Goal: Task Accomplishment & Management: Complete application form

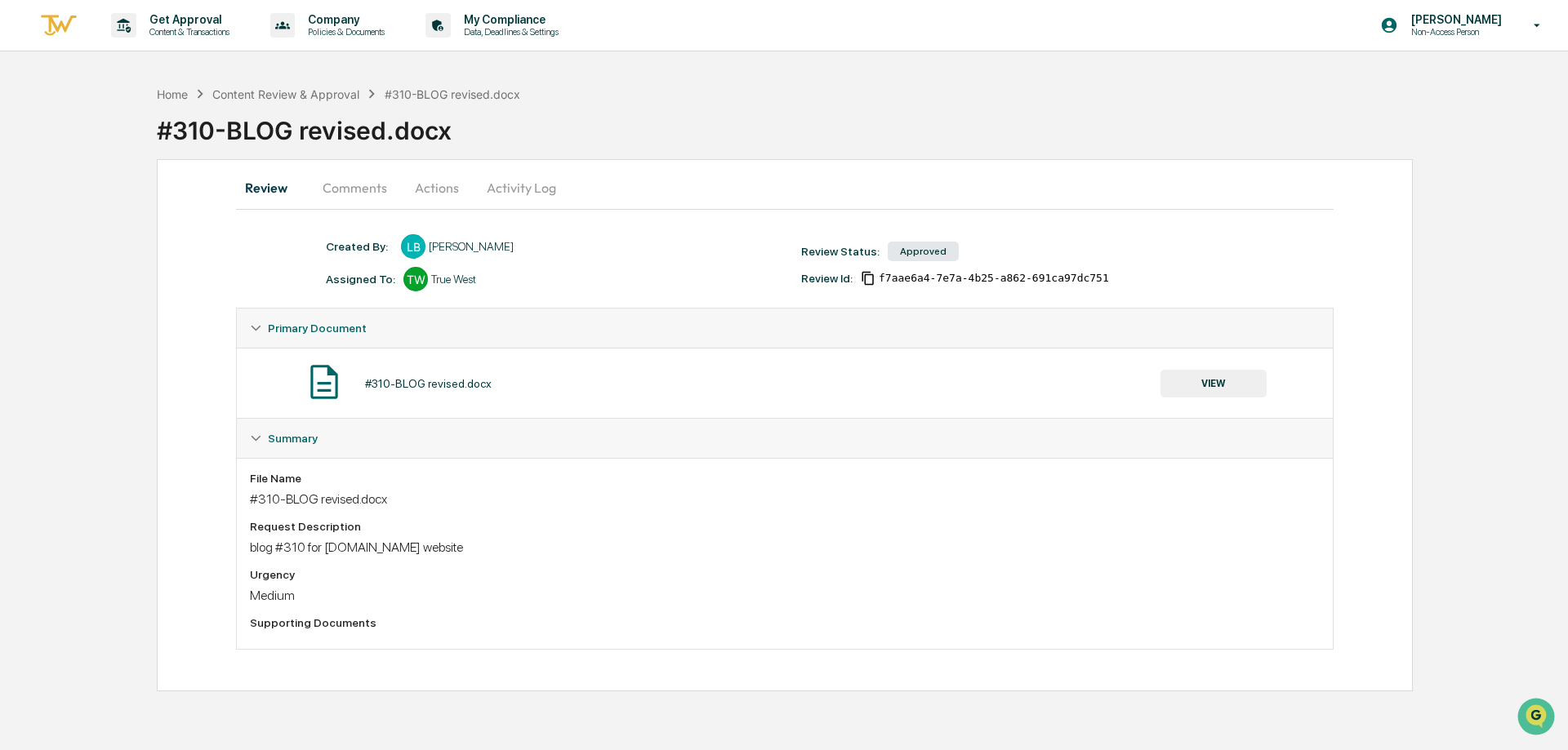
click at [287, 80] on div "Home Content Review & Approval #310-BLOG revised.docx #310-BLOG revised.docx" at bounding box center [862, 118] width 1411 height 82
click at [283, 94] on div "Content Review & Approval" at bounding box center [286, 94] width 147 height 14
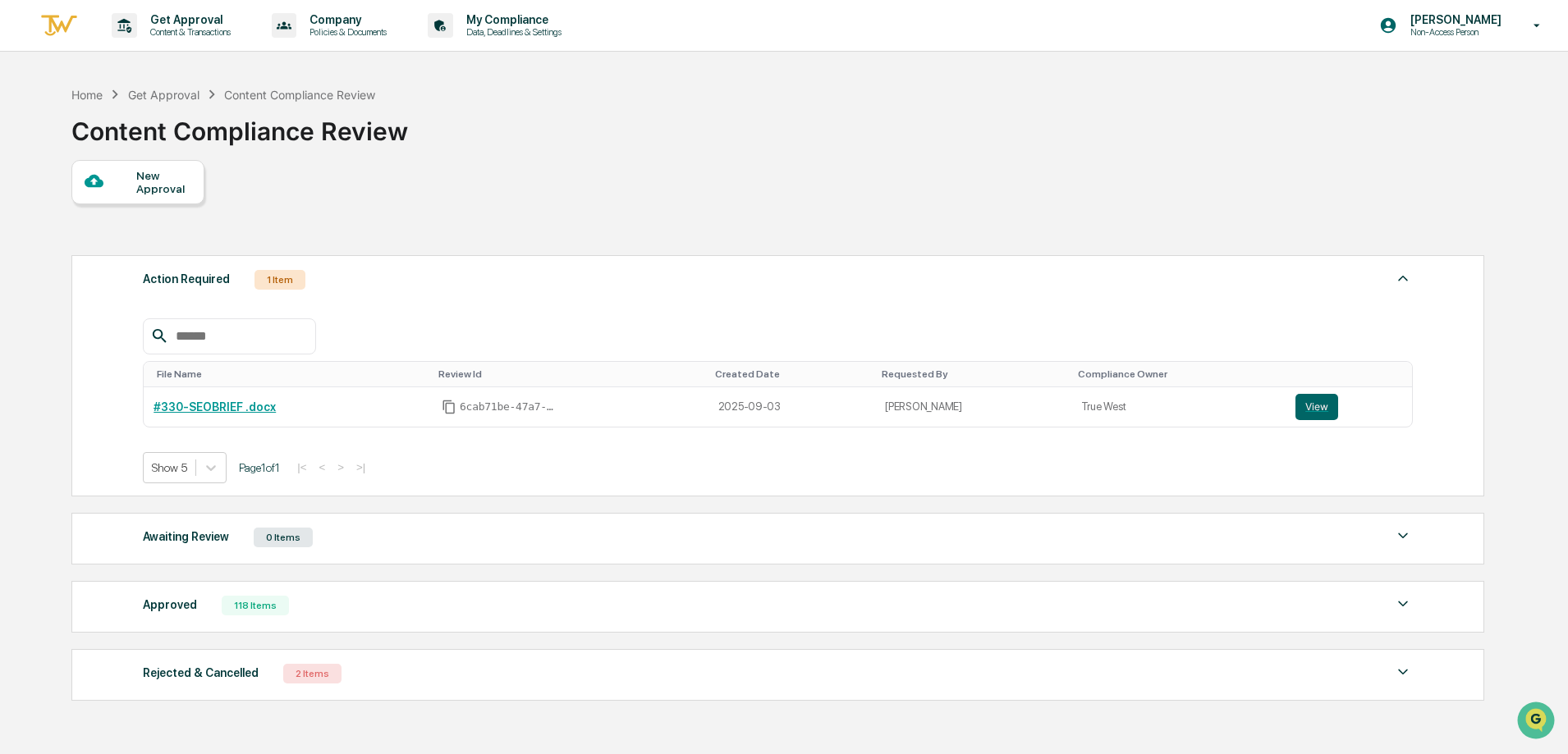
click at [144, 185] on div "New Approval" at bounding box center [164, 182] width 55 height 27
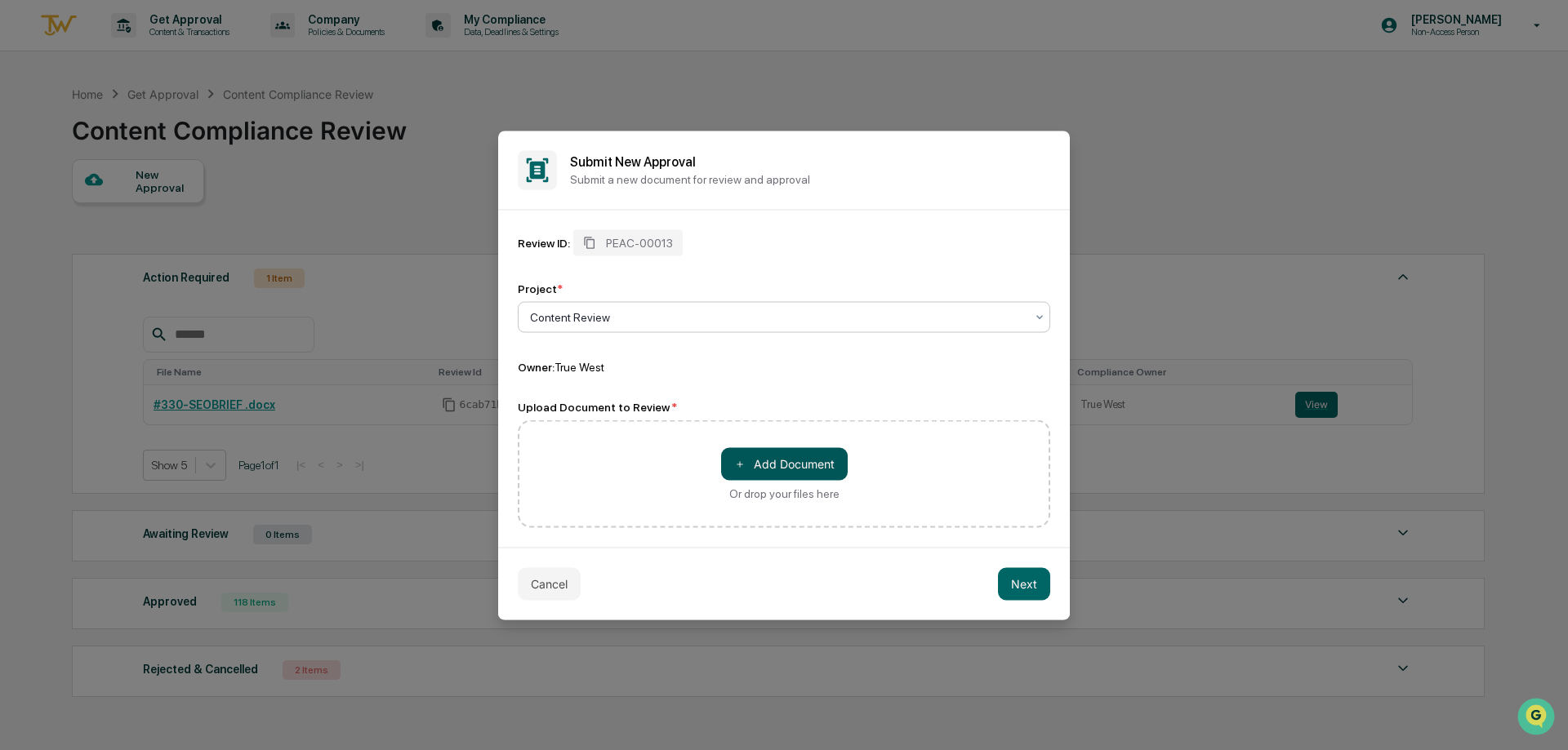
click at [796, 470] on button "＋ Add Document" at bounding box center [784, 463] width 126 height 33
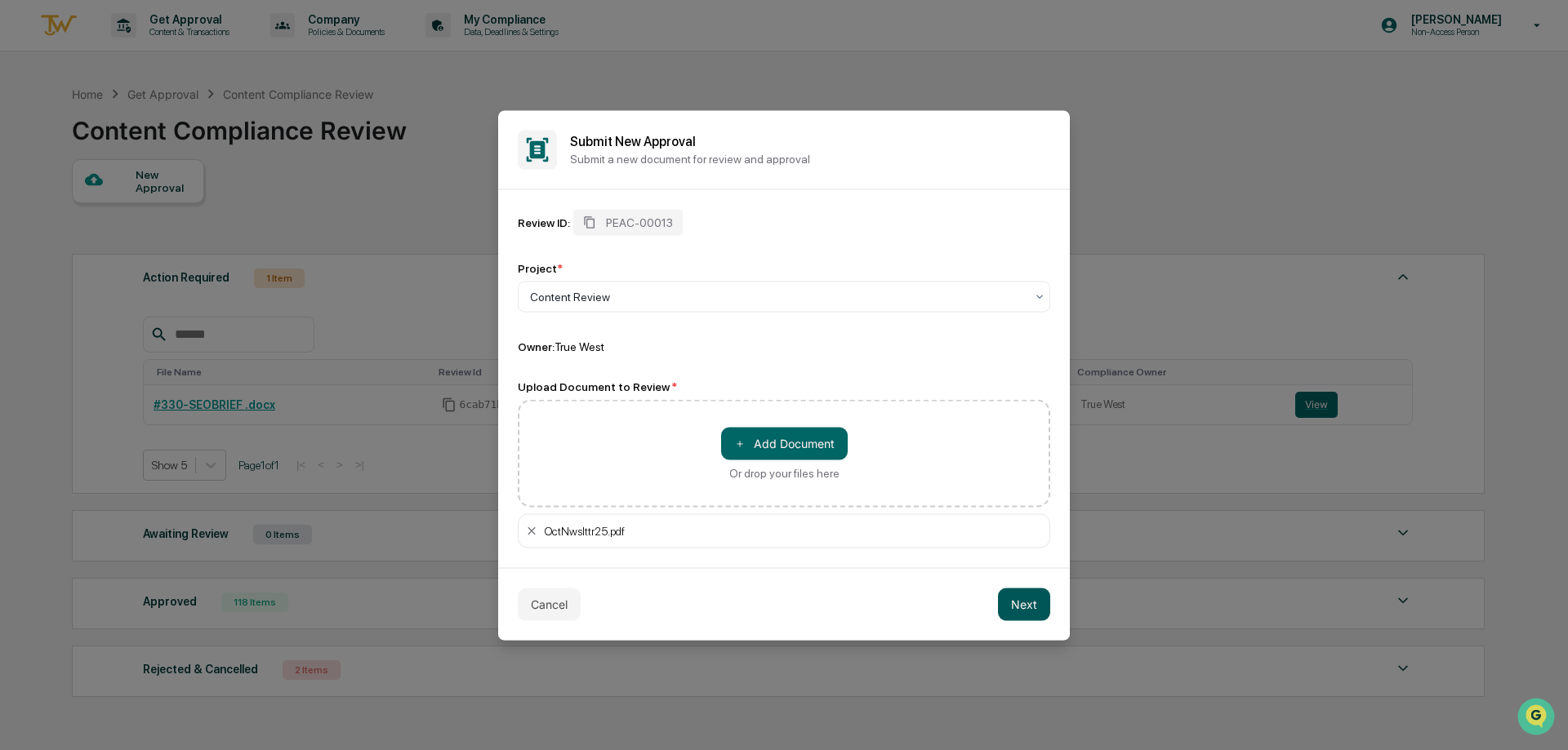
click at [1017, 610] on button "Next" at bounding box center [1024, 604] width 52 height 33
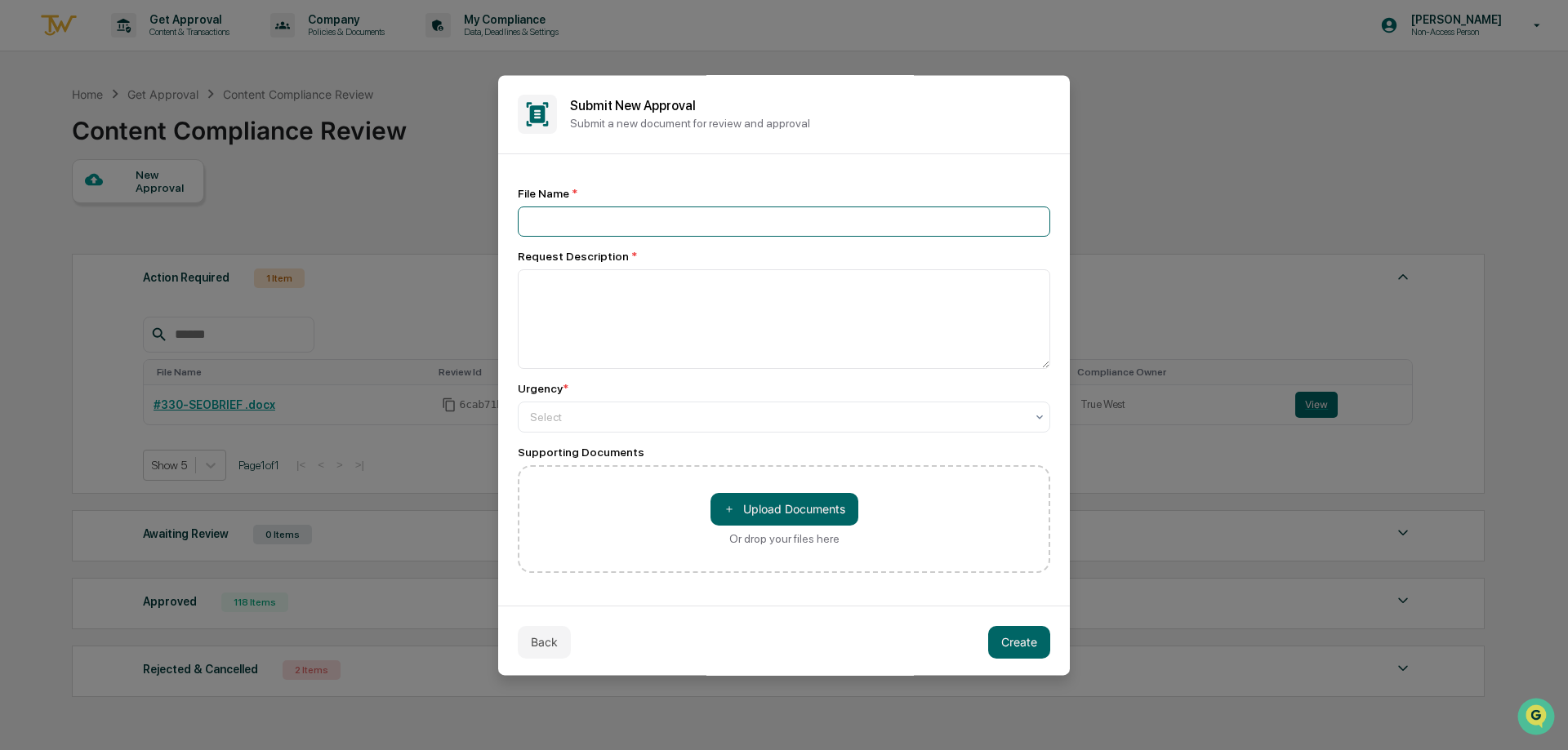
click at [639, 219] on input at bounding box center [784, 222] width 532 height 30
click at [543, 631] on button "Back" at bounding box center [544, 642] width 53 height 33
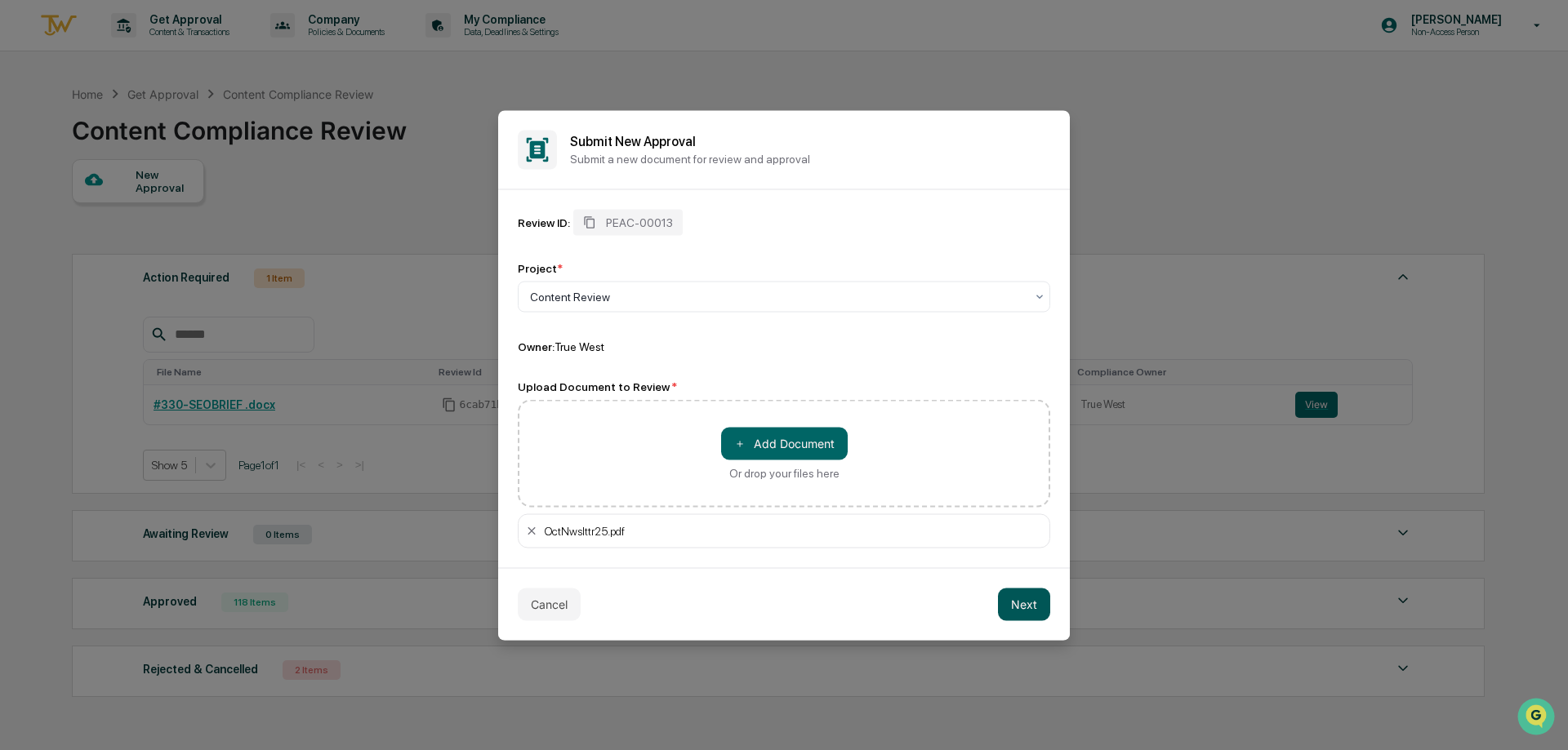
click at [1029, 608] on button "Next" at bounding box center [1024, 604] width 52 height 33
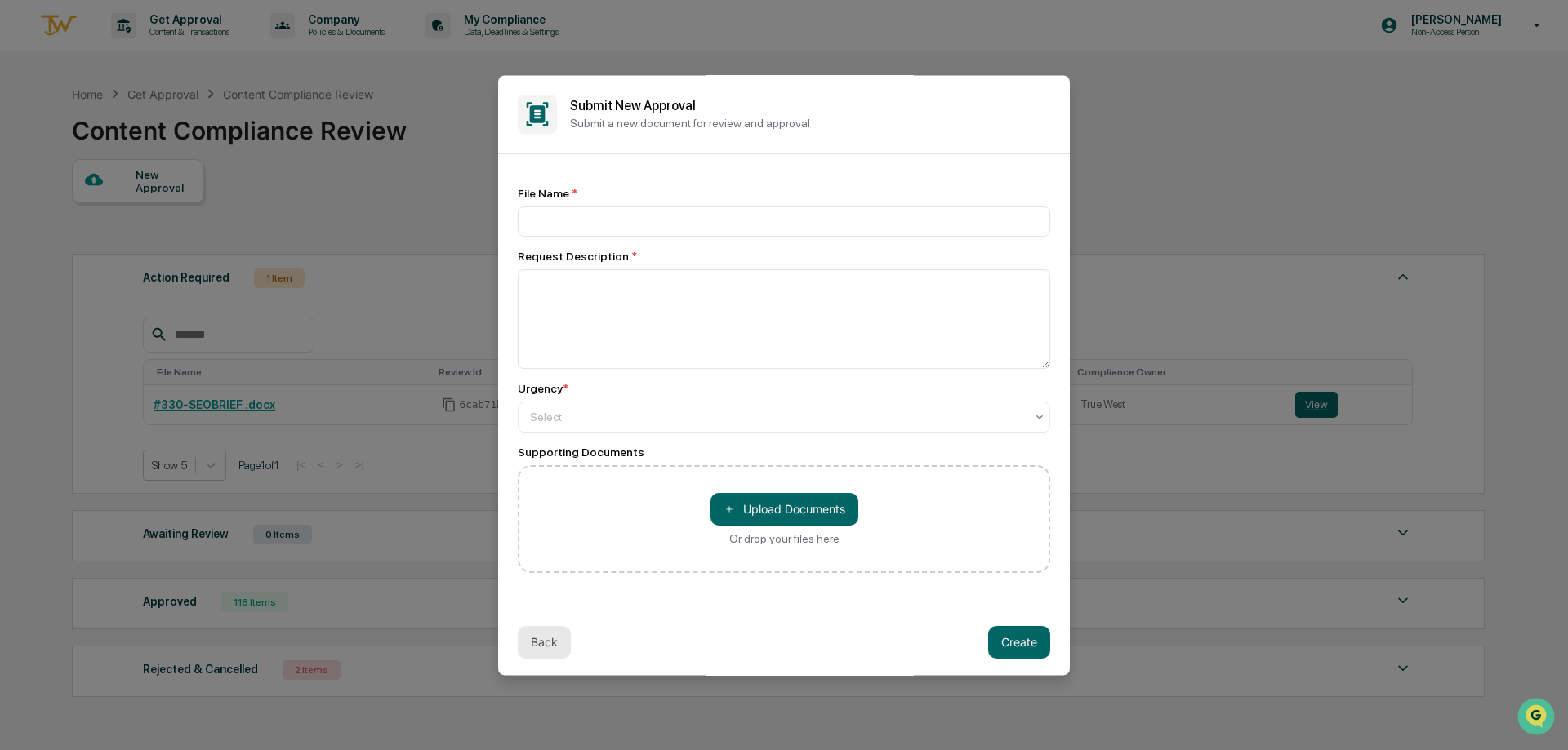
click at [532, 643] on button "Back" at bounding box center [544, 642] width 53 height 33
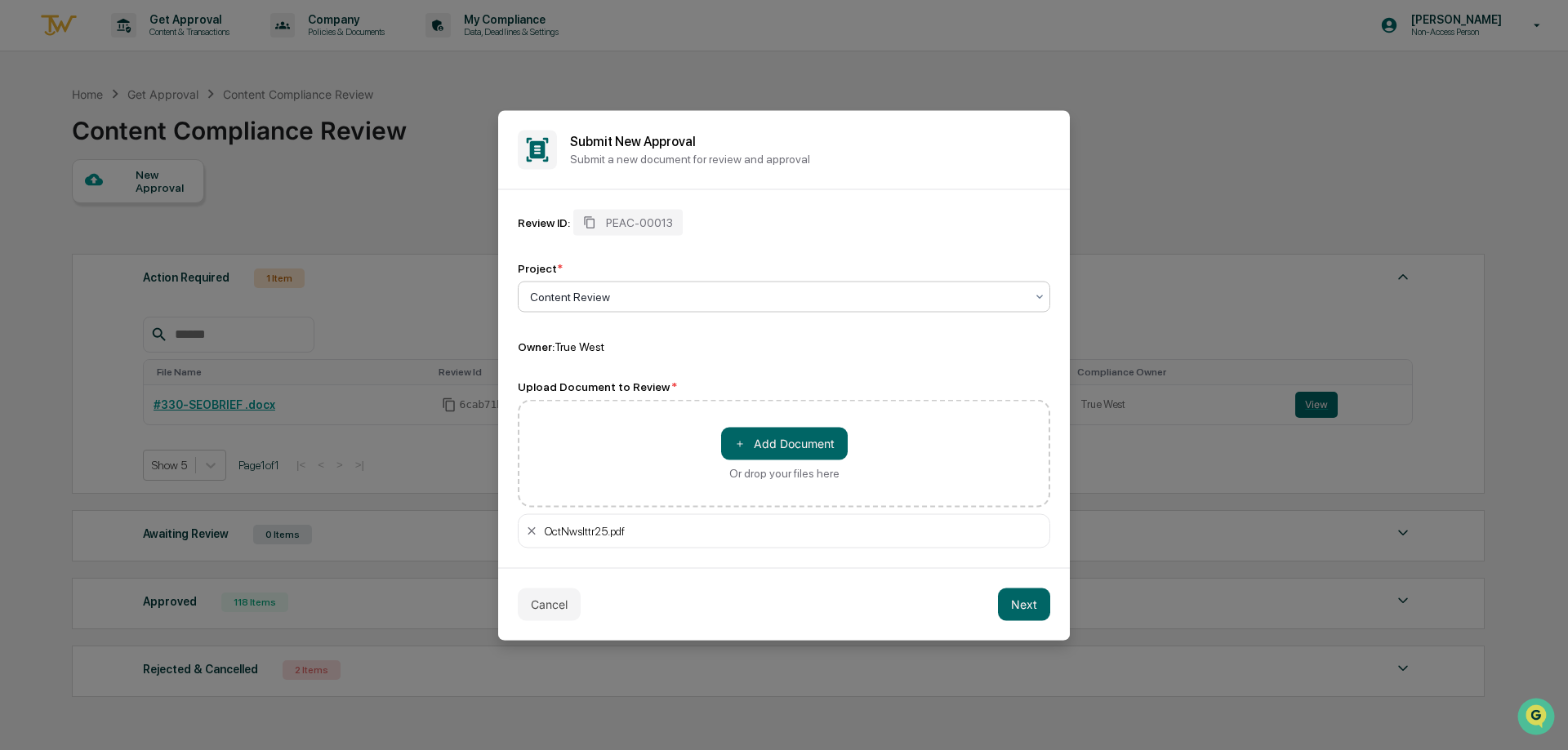
click at [807, 307] on div "Content Review" at bounding box center [777, 296] width 511 height 23
click at [807, 306] on div "Content Review" at bounding box center [777, 296] width 511 height 23
click at [1032, 609] on button "Next" at bounding box center [1024, 604] width 52 height 33
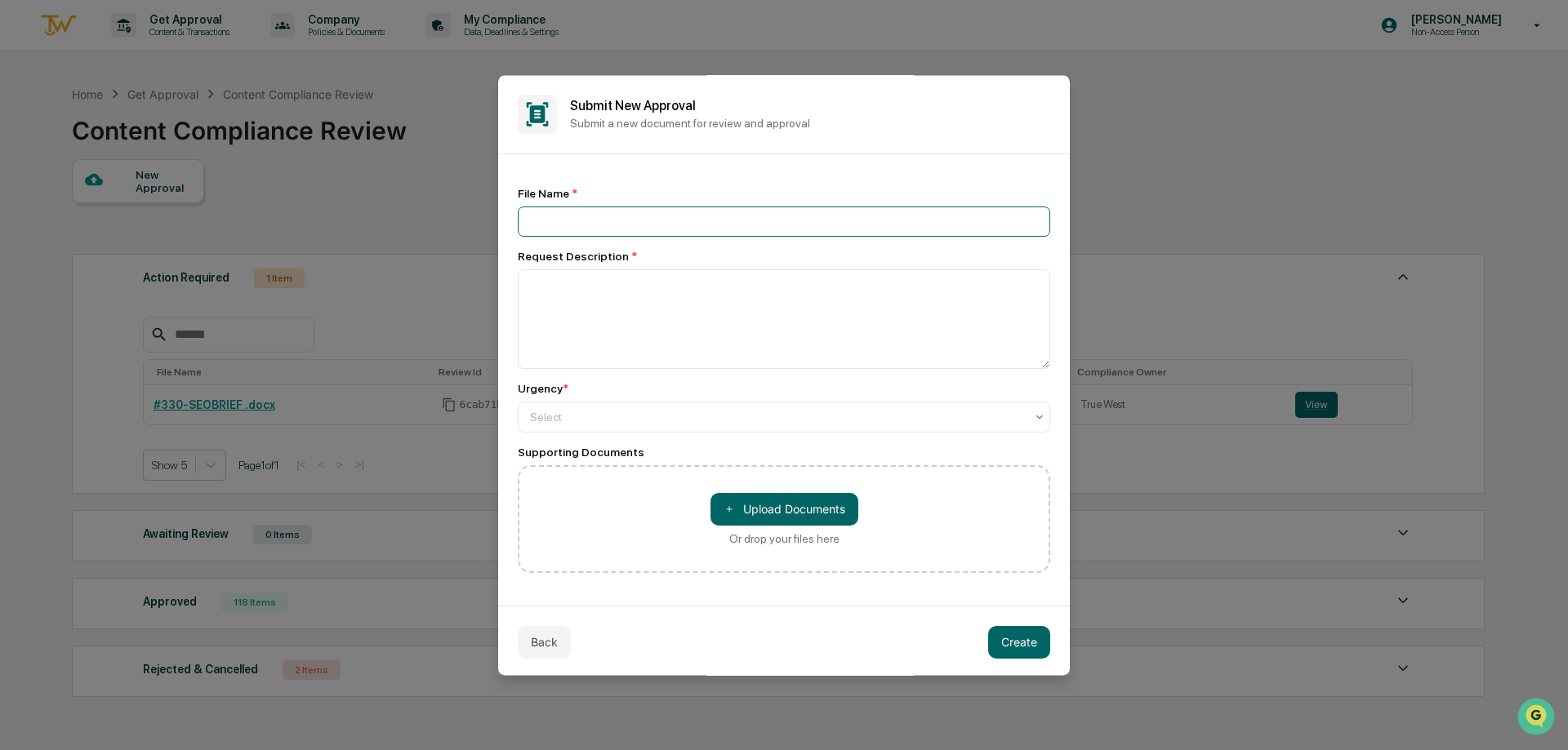
click at [642, 215] on input at bounding box center [784, 222] width 532 height 30
type input "**********"
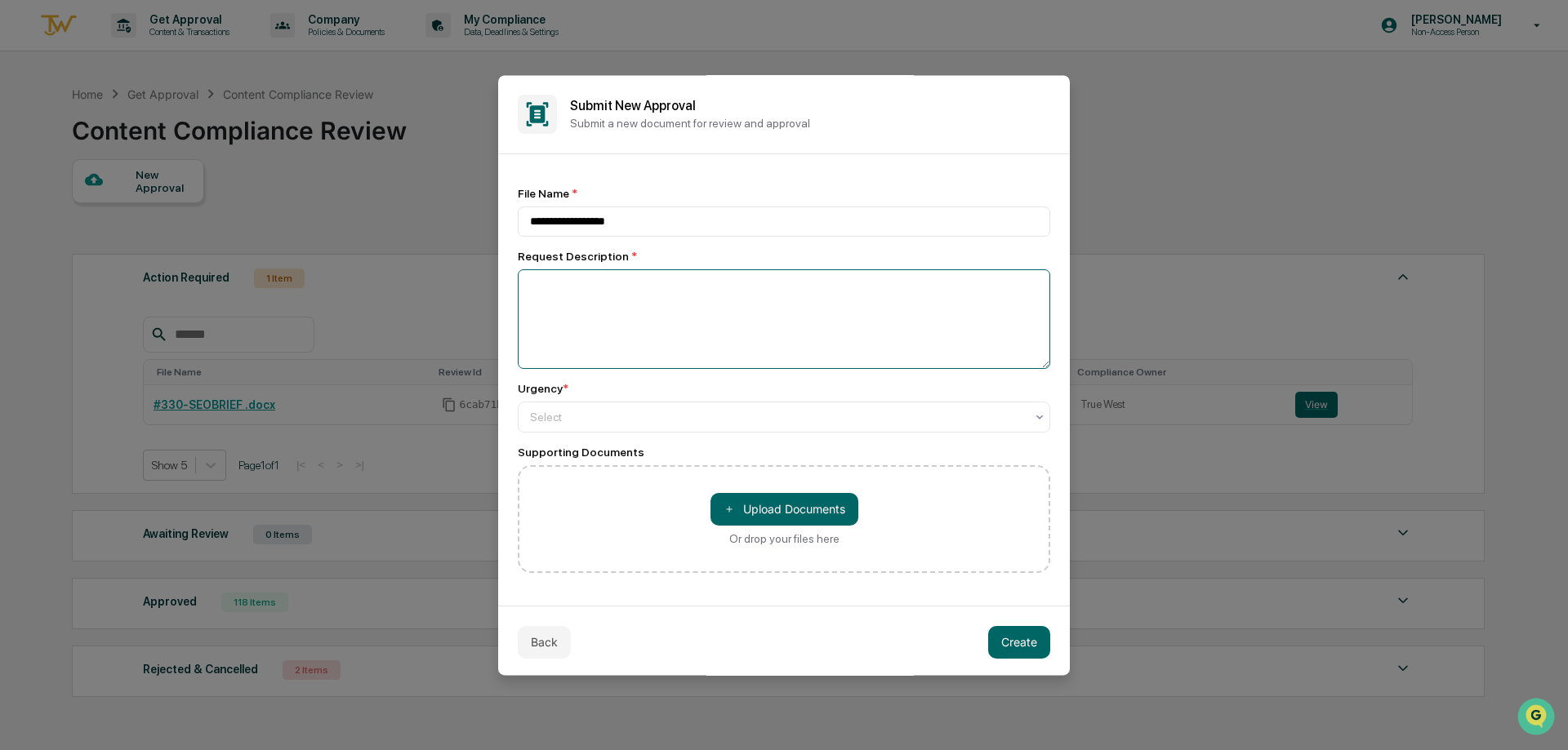
click at [727, 329] on textarea at bounding box center [784, 320] width 532 height 100
type textarea "**********"
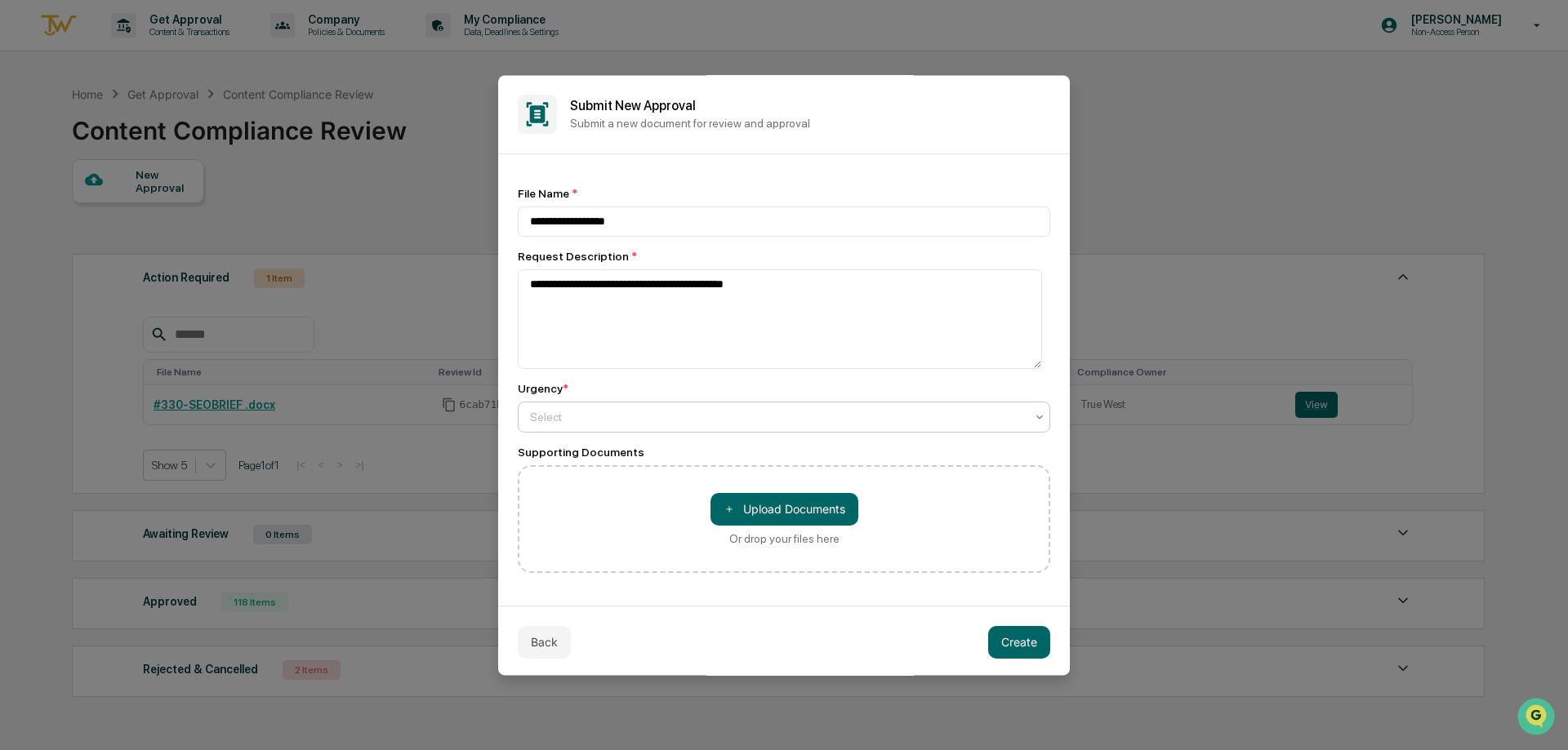
click at [714, 407] on div "Select" at bounding box center [777, 417] width 511 height 23
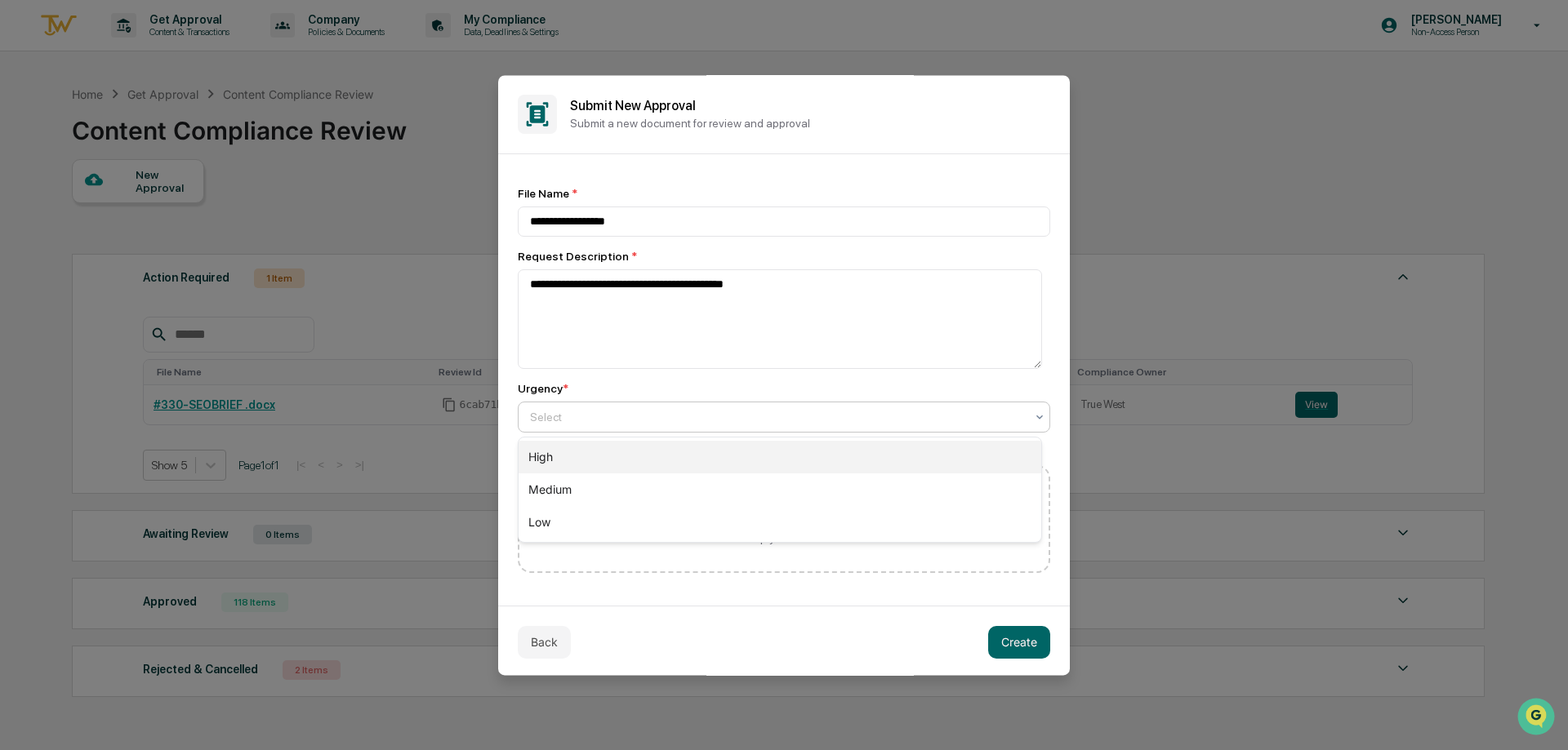
click at [698, 450] on div "High" at bounding box center [780, 457] width 523 height 33
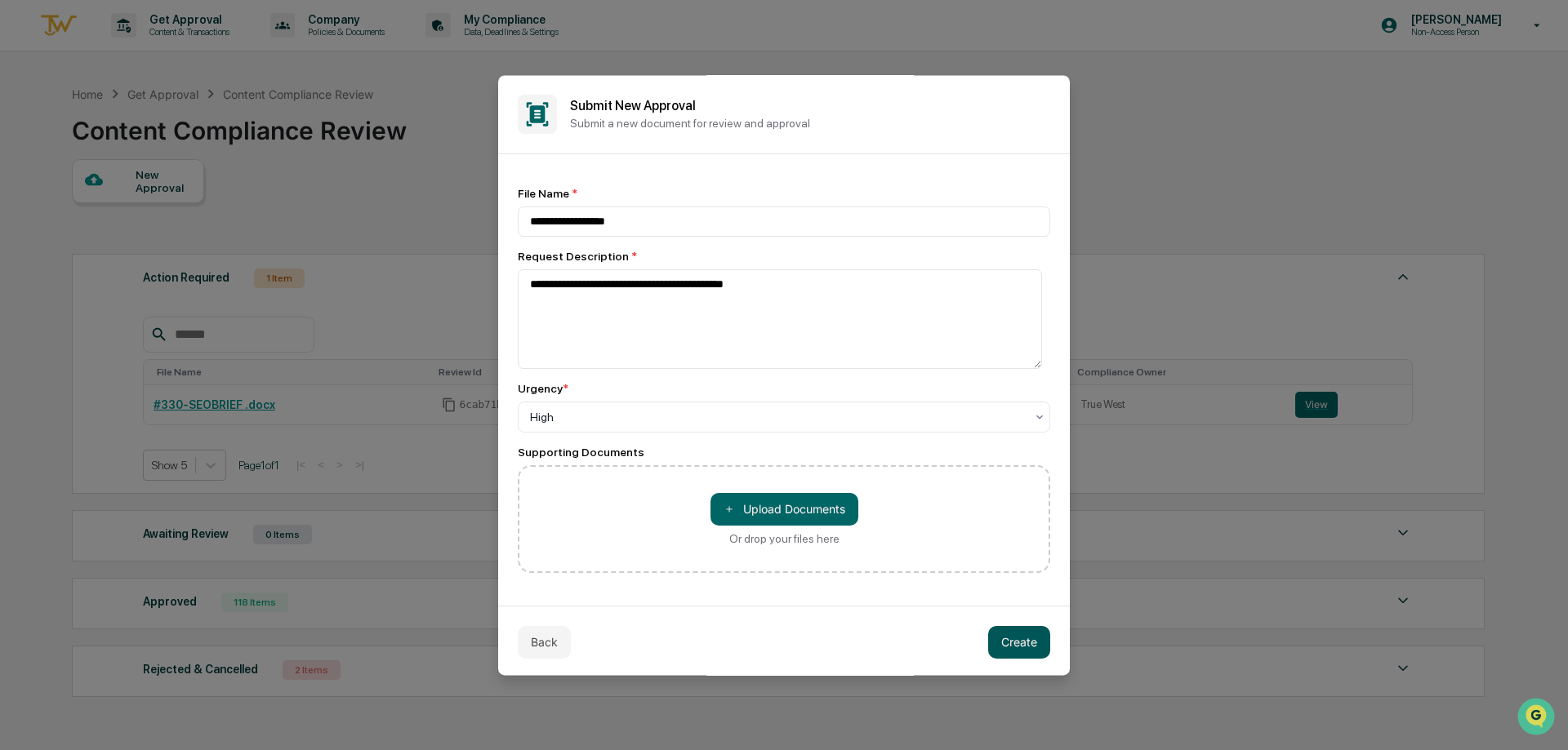
click at [1031, 650] on button "Create" at bounding box center [1019, 642] width 62 height 33
